Goal: Find contact information: Find contact information

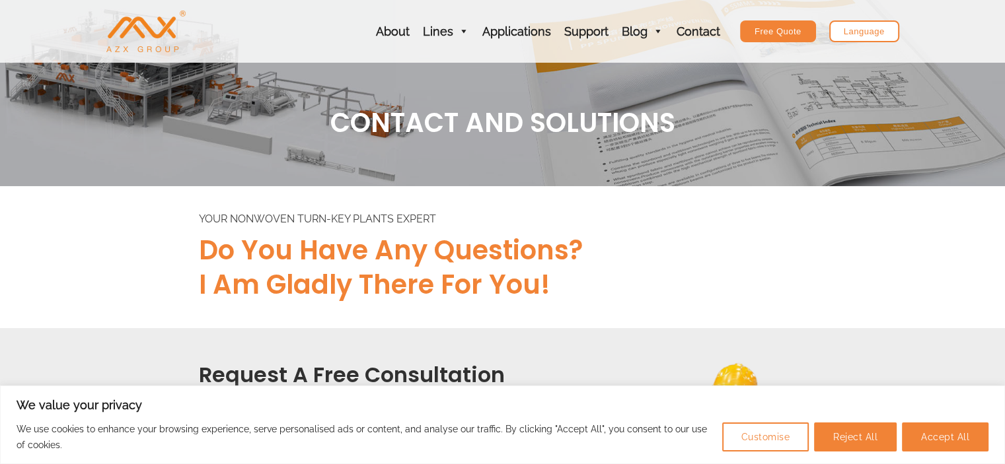
scroll to position [1212, 0]
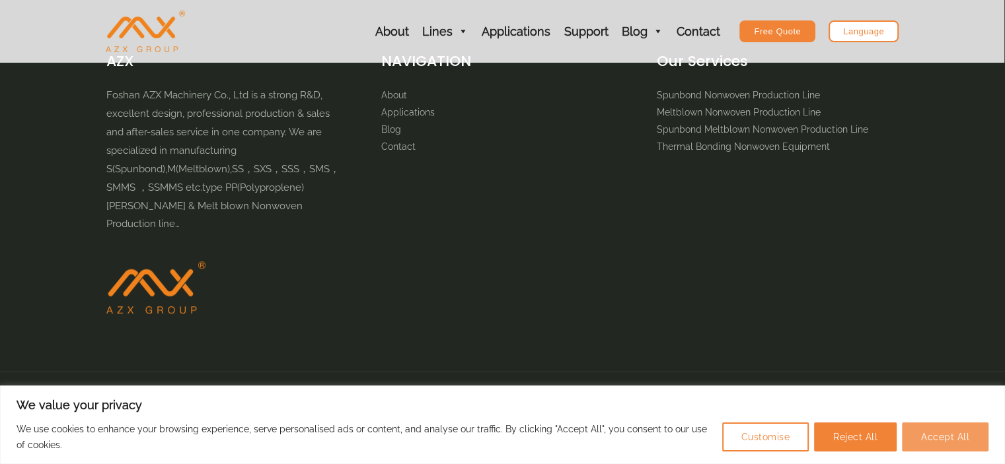
click at [940, 445] on button "Accept All" at bounding box center [945, 437] width 87 height 29
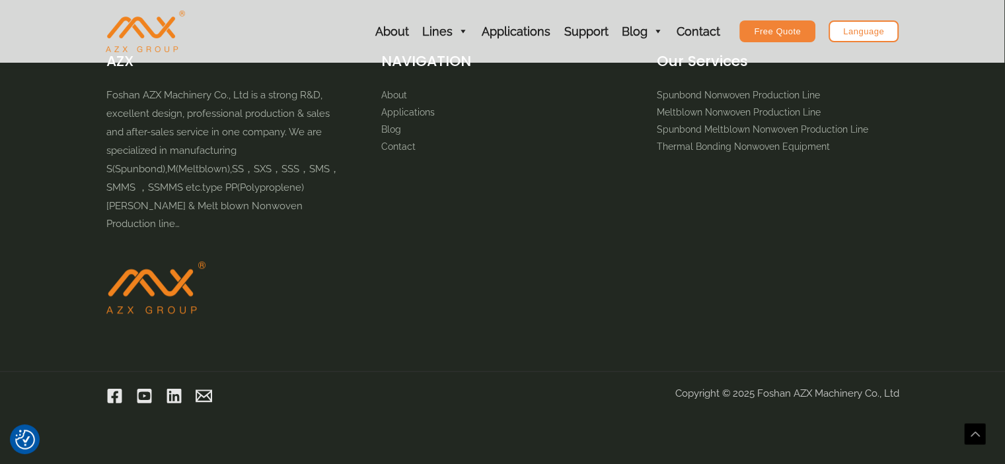
checkbox input "true"
click at [702, 30] on link "Contact" at bounding box center [697, 31] width 57 height 63
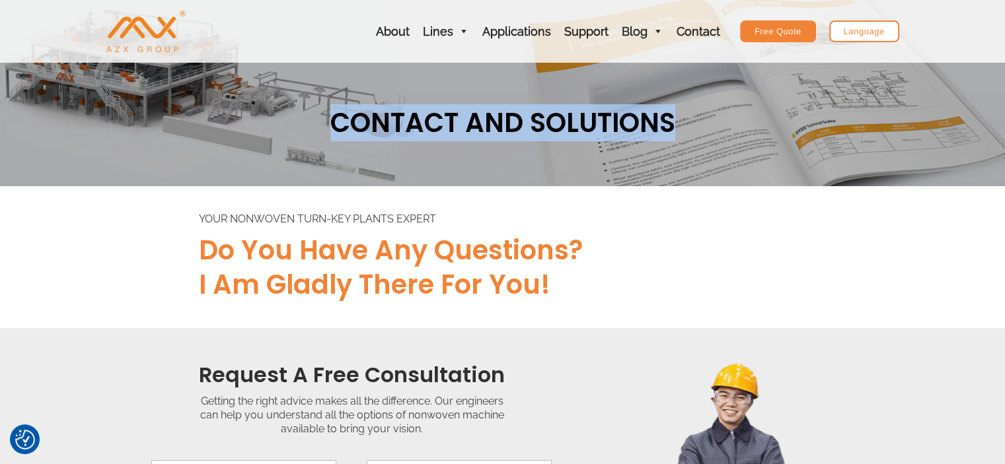
drag, startPoint x: 1004, startPoint y: 101, endPoint x: 1011, endPoint y: 148, distance: 47.4
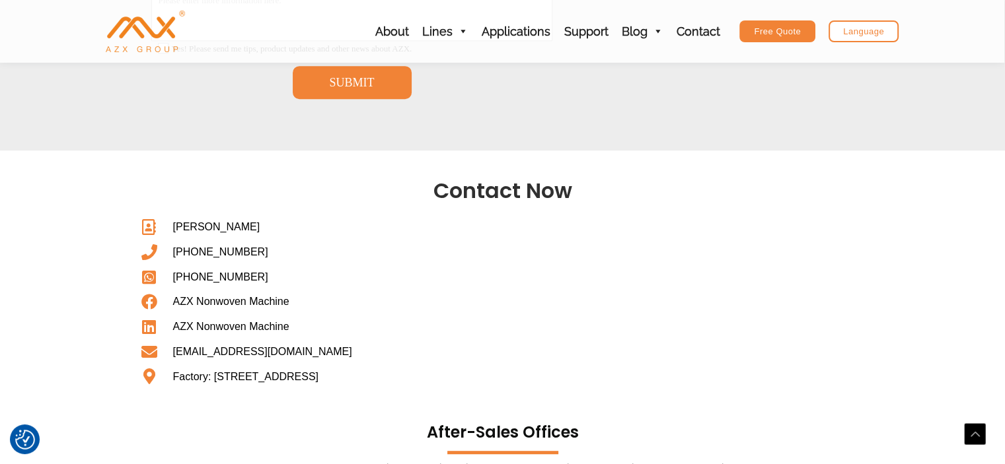
scroll to position [634, 0]
